Goal: Information Seeking & Learning: Learn about a topic

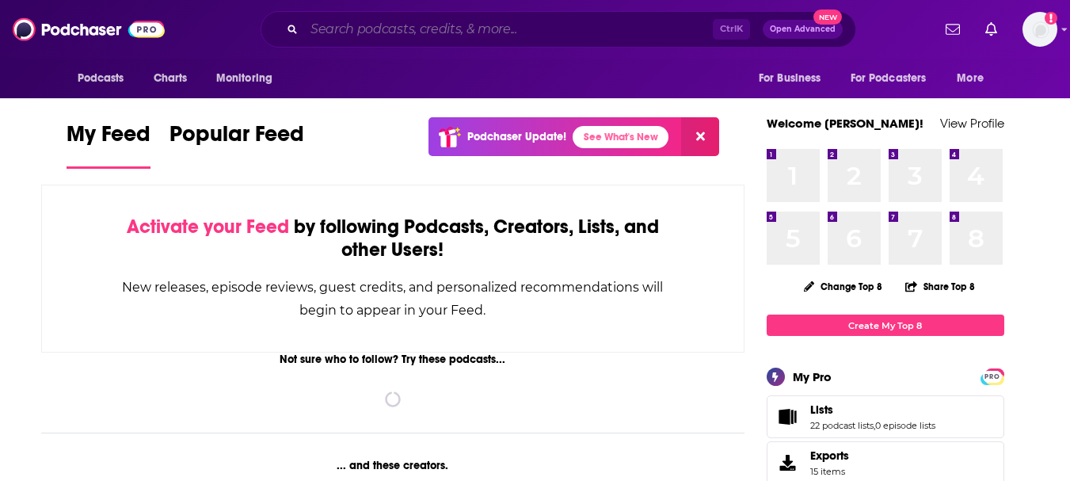
click at [429, 22] on input "Search podcasts, credits, & more..." at bounding box center [508, 29] width 409 height 25
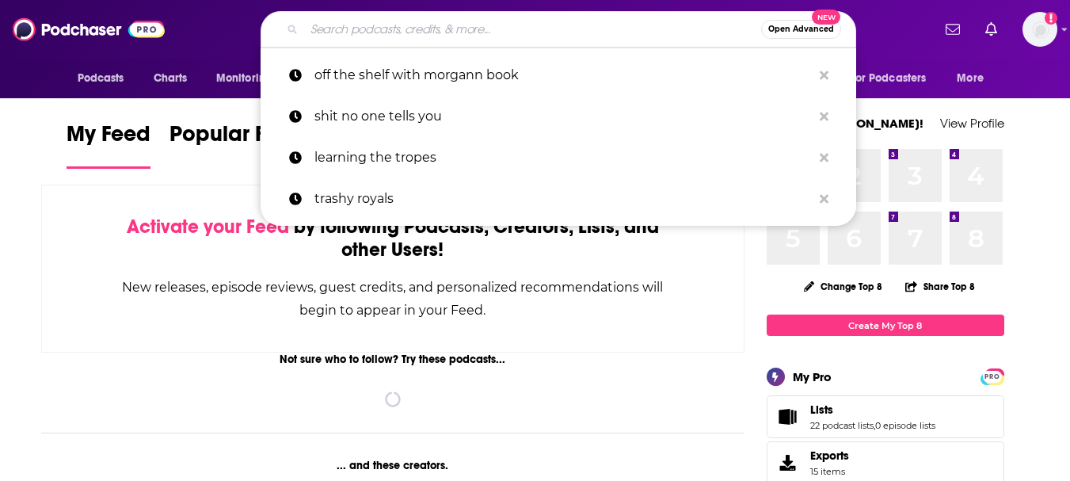
paste input "The Rising Woman Podcast"
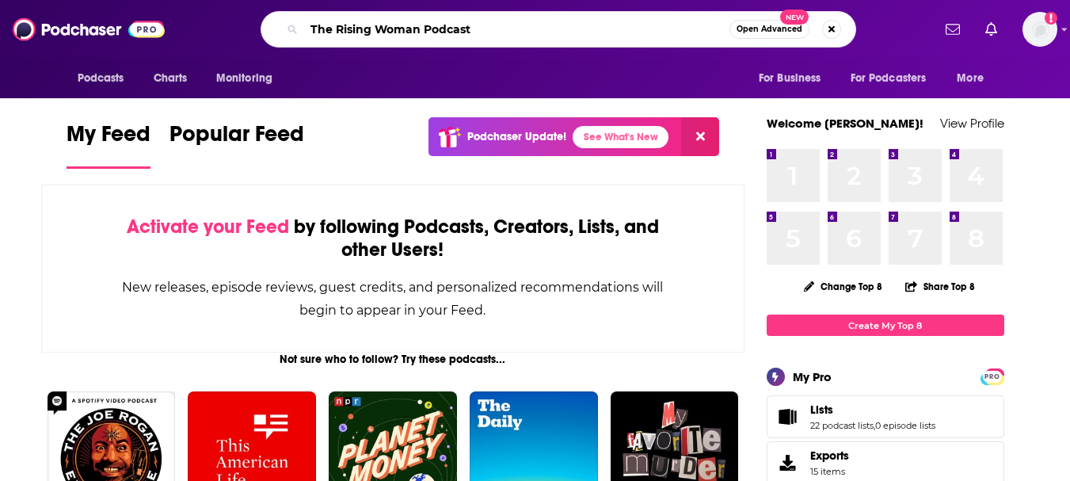
type input "The Rising Woman Podcast"
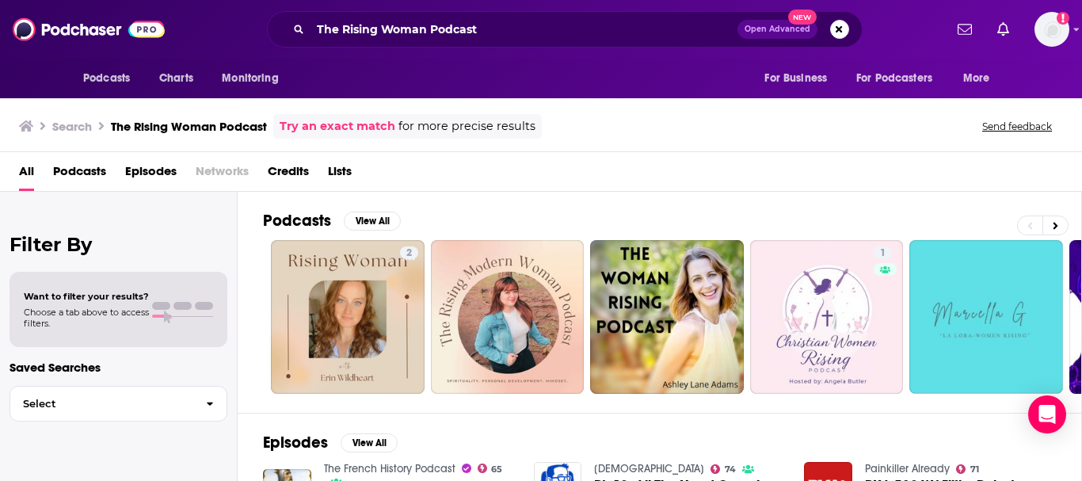
click at [247, 287] on div "Podcasts View All 2 1 26 + 108 Episodes View All The French History Podcast 65 …" at bounding box center [660, 337] width 844 height 291
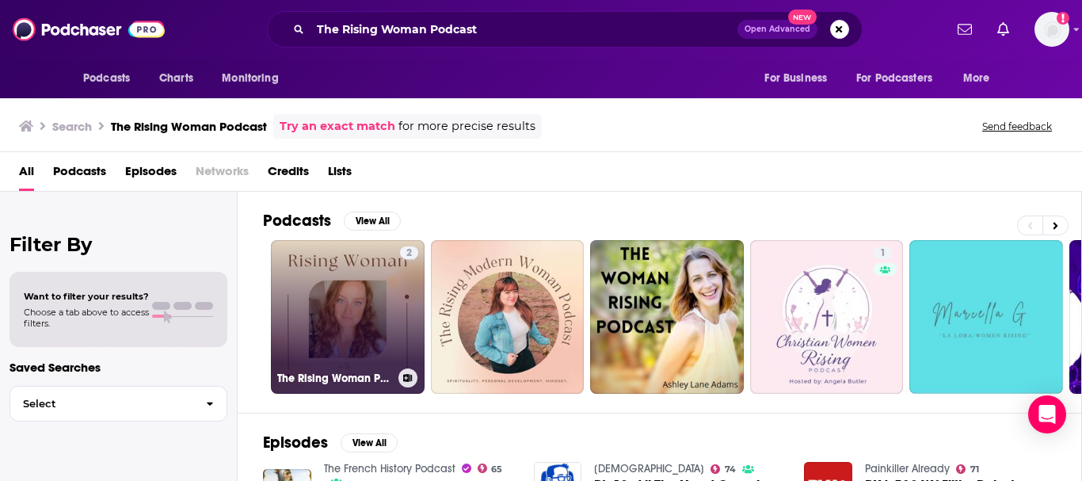
click at [292, 287] on link "2 The Rising Woman Podcast" at bounding box center [348, 317] width 154 height 154
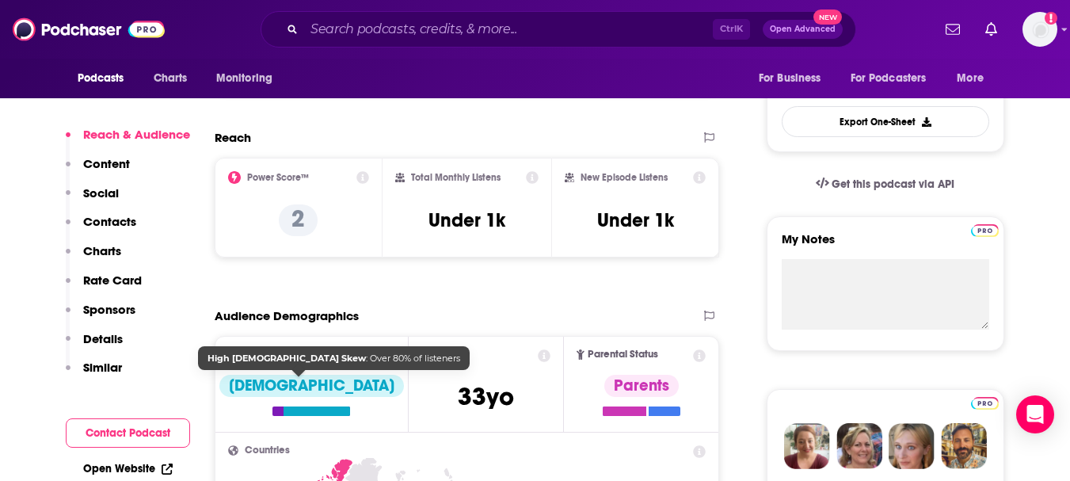
scroll to position [554, 0]
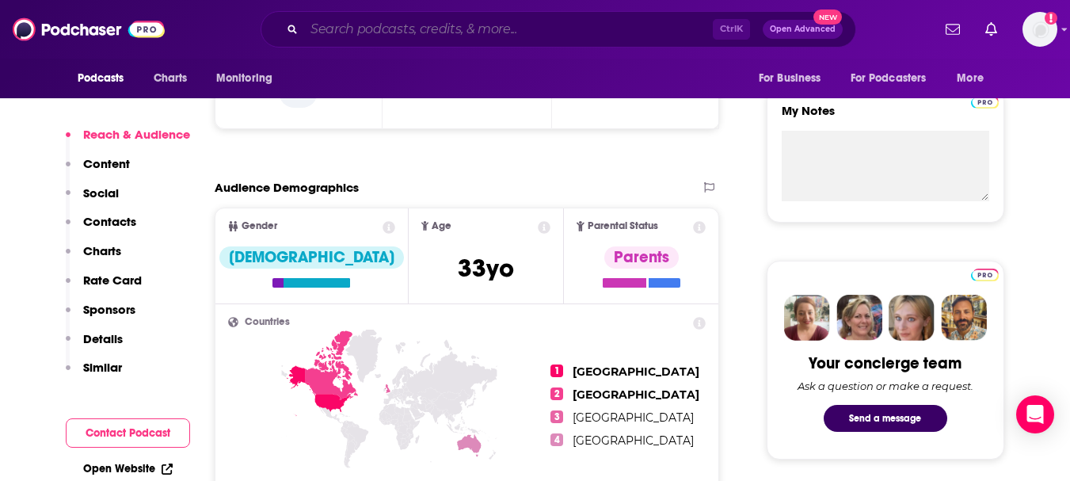
click at [359, 31] on input "Search podcasts, credits, & more..." at bounding box center [508, 29] width 409 height 25
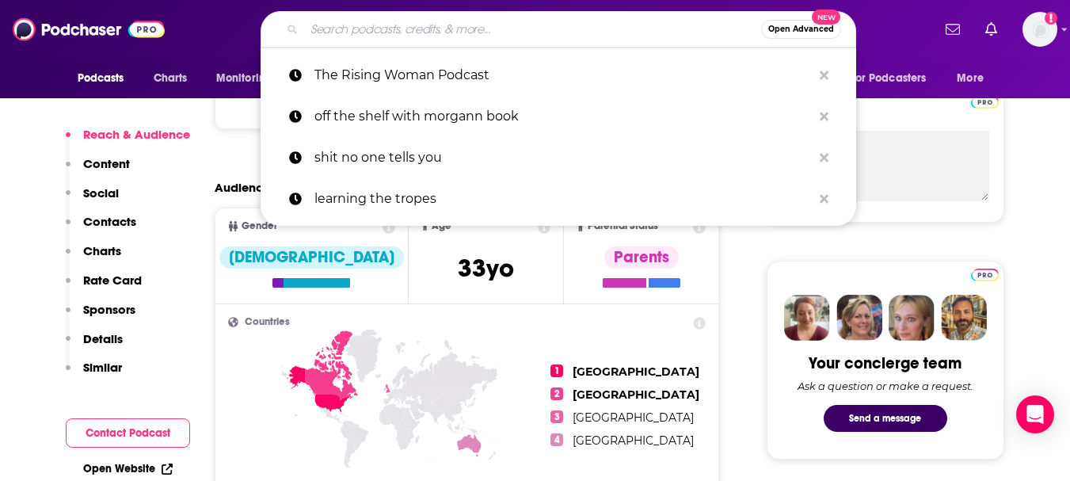
paste input "The Rising Woman Podcast"
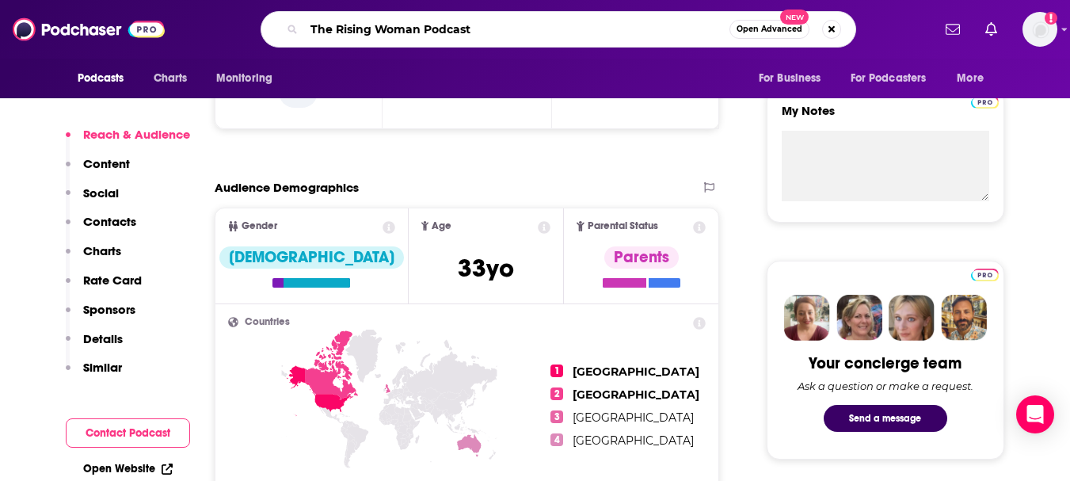
drag, startPoint x: 333, startPoint y: 30, endPoint x: 236, endPoint y: 21, distance: 97.9
click at [236, 21] on div "The Rising Woman Podcast Open Advanced New" at bounding box center [558, 29] width 746 height 36
type input "Rising Woman"
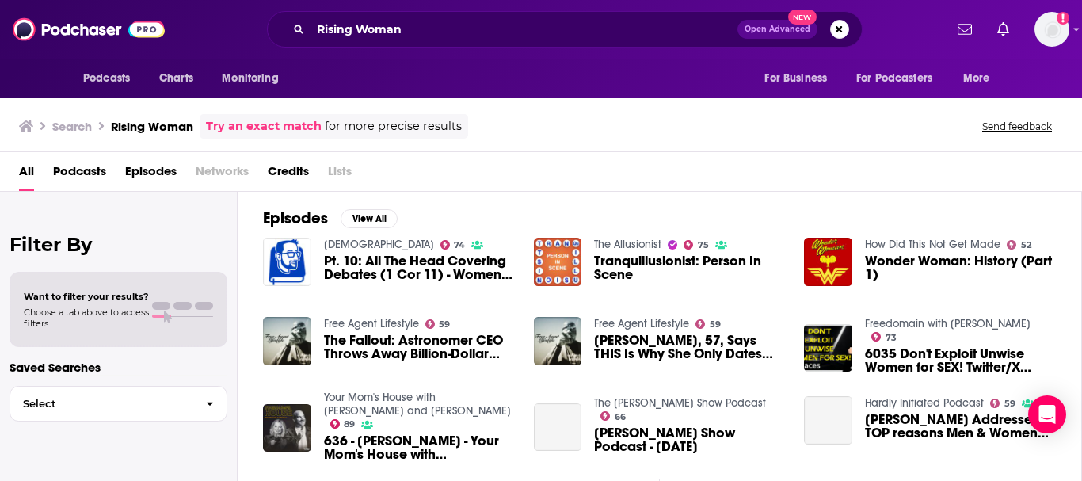
scroll to position [238, 0]
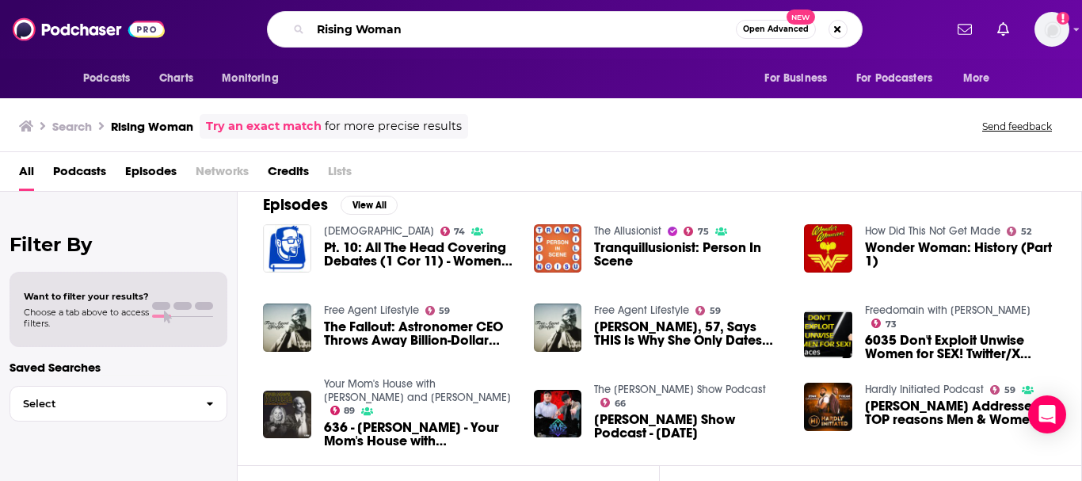
drag, startPoint x: 451, startPoint y: 23, endPoint x: 242, endPoint y: 23, distance: 209.0
click at [242, 23] on div "Rising Woman Open Advanced New" at bounding box center [564, 29] width 758 height 36
paste input "[PERSON_NAME]"
type input "[PERSON_NAME]"
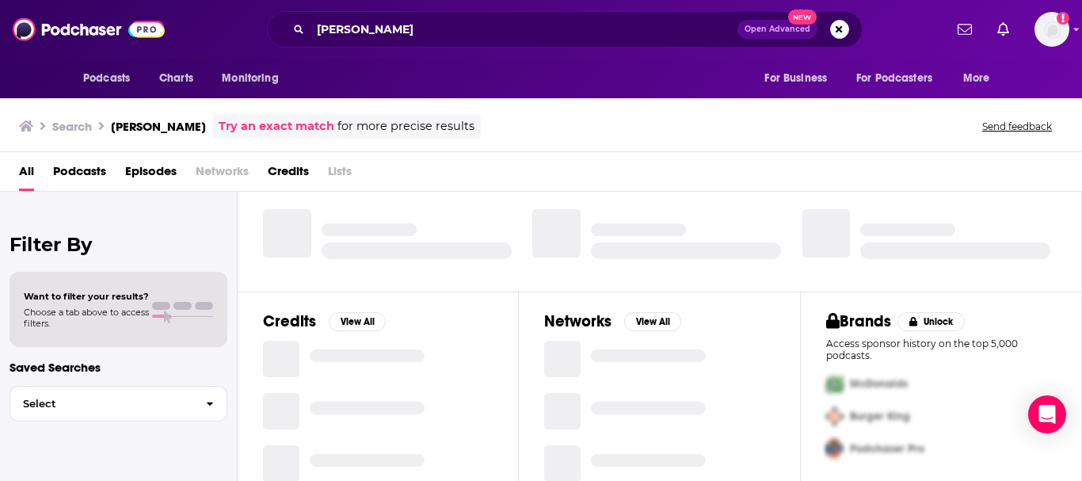
scroll to position [17, 0]
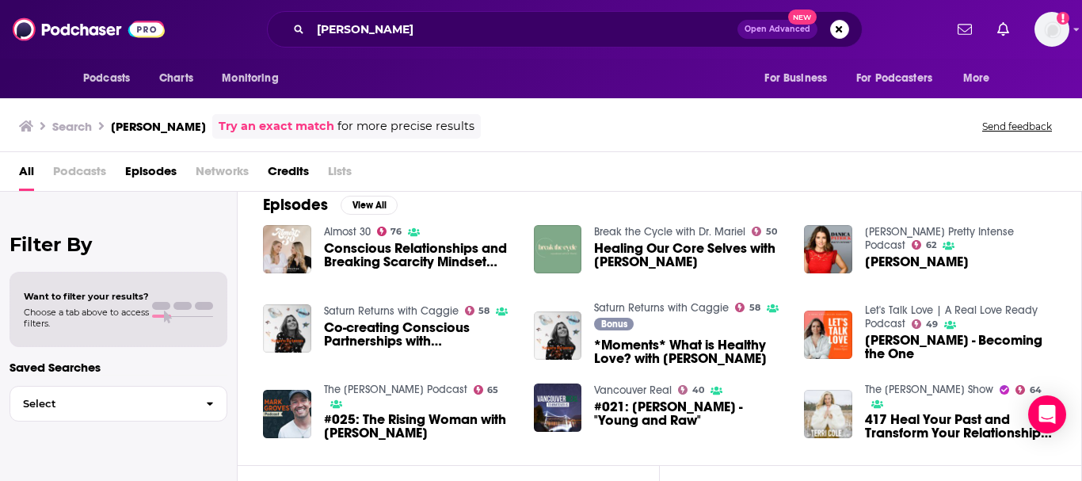
click at [243, 123] on link "Try an exact match" at bounding box center [277, 126] width 116 height 18
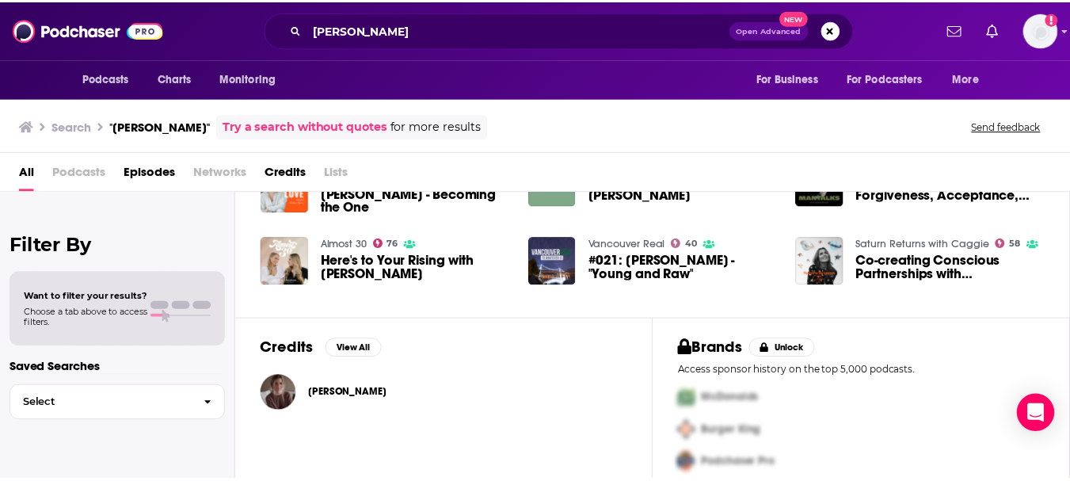
scroll to position [181, 0]
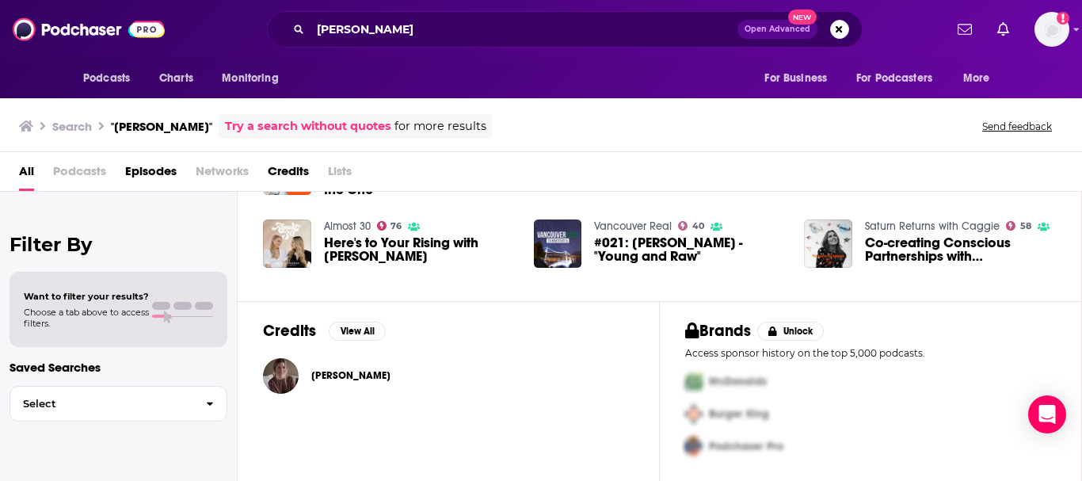
click at [342, 371] on span "[PERSON_NAME]" at bounding box center [350, 375] width 79 height 13
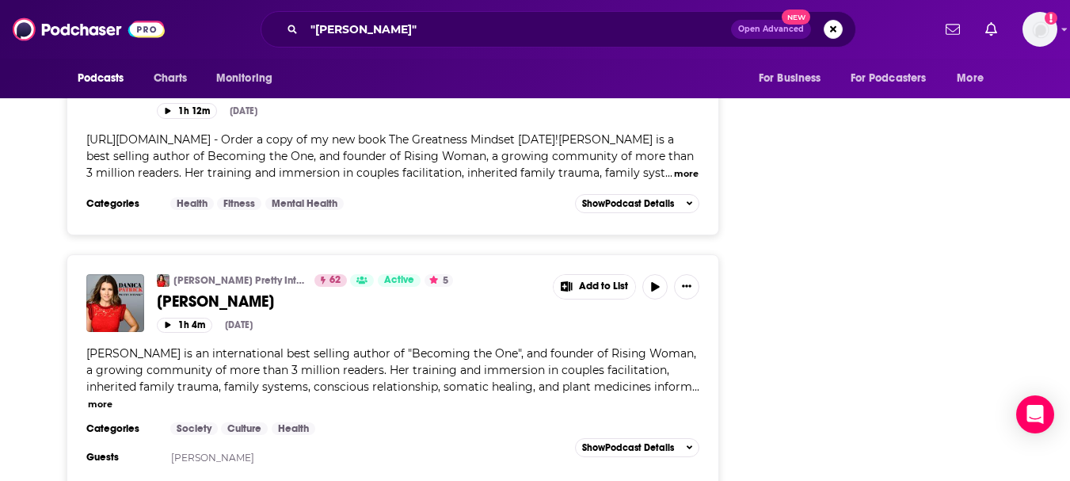
scroll to position [1425, 0]
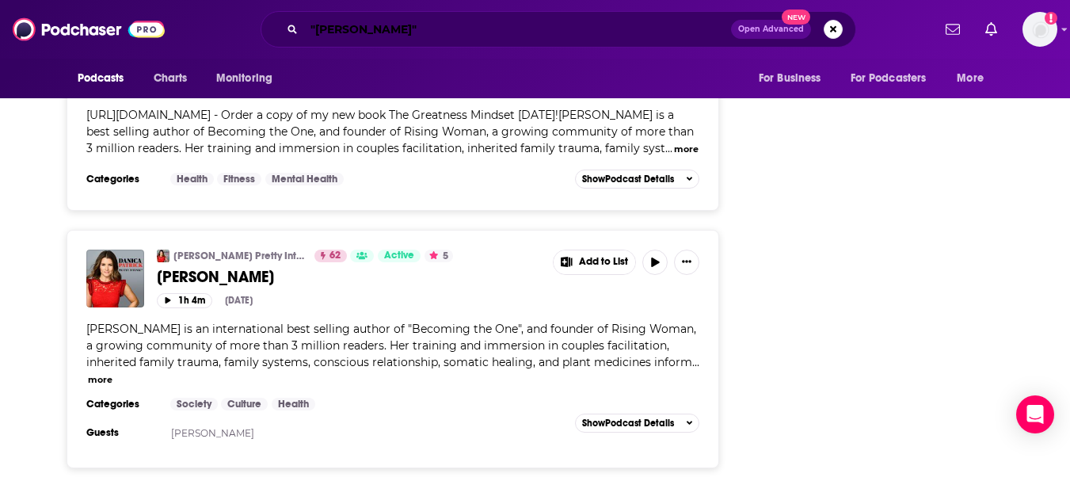
drag, startPoint x: 411, startPoint y: 38, endPoint x: 428, endPoint y: 37, distance: 17.4
click at [413, 38] on input ""[PERSON_NAME]"" at bounding box center [517, 29] width 427 height 25
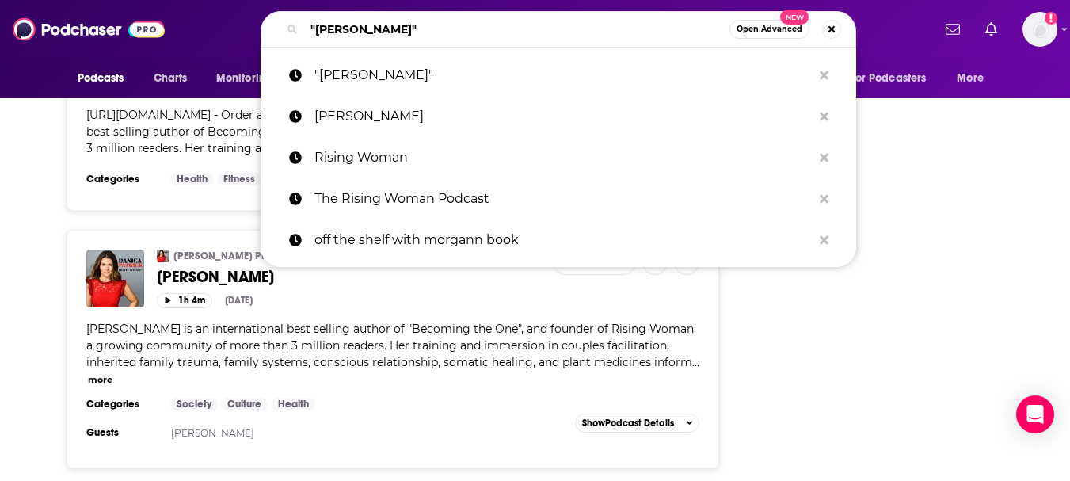
drag, startPoint x: 443, startPoint y: 36, endPoint x: 260, endPoint y: 33, distance: 182.1
click at [260, 33] on div ""[PERSON_NAME]" Open Advanced New" at bounding box center [557, 29] width 595 height 36
paste input "EvolvingMan podcast add"
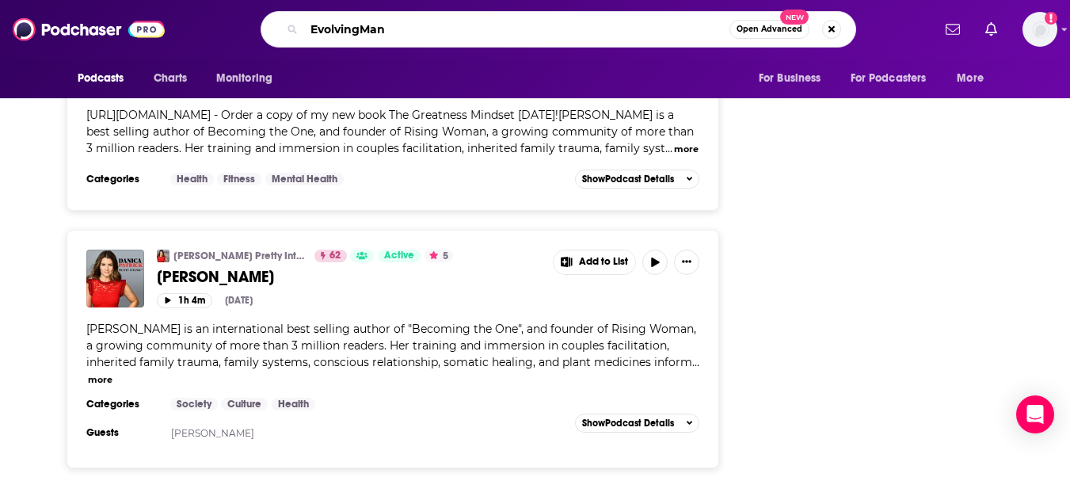
type input "EvolvingMan"
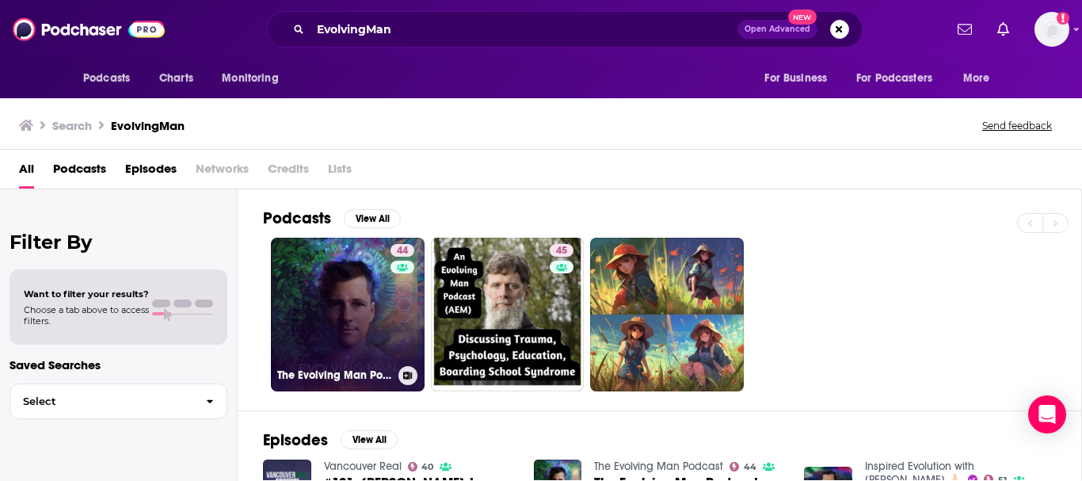
click at [336, 308] on link "44 The Evolving Man Podcast" at bounding box center [348, 315] width 154 height 154
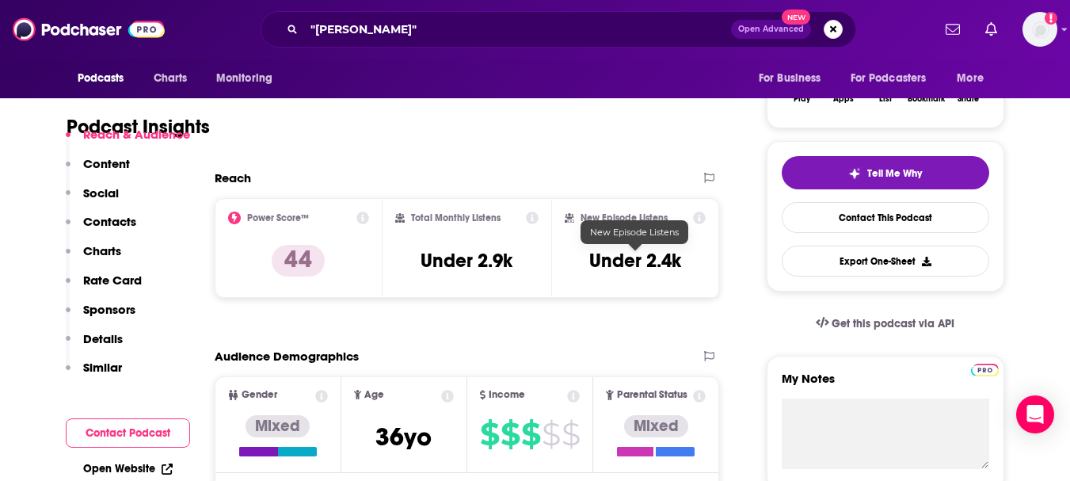
scroll to position [317, 0]
